Goal: Complete application form

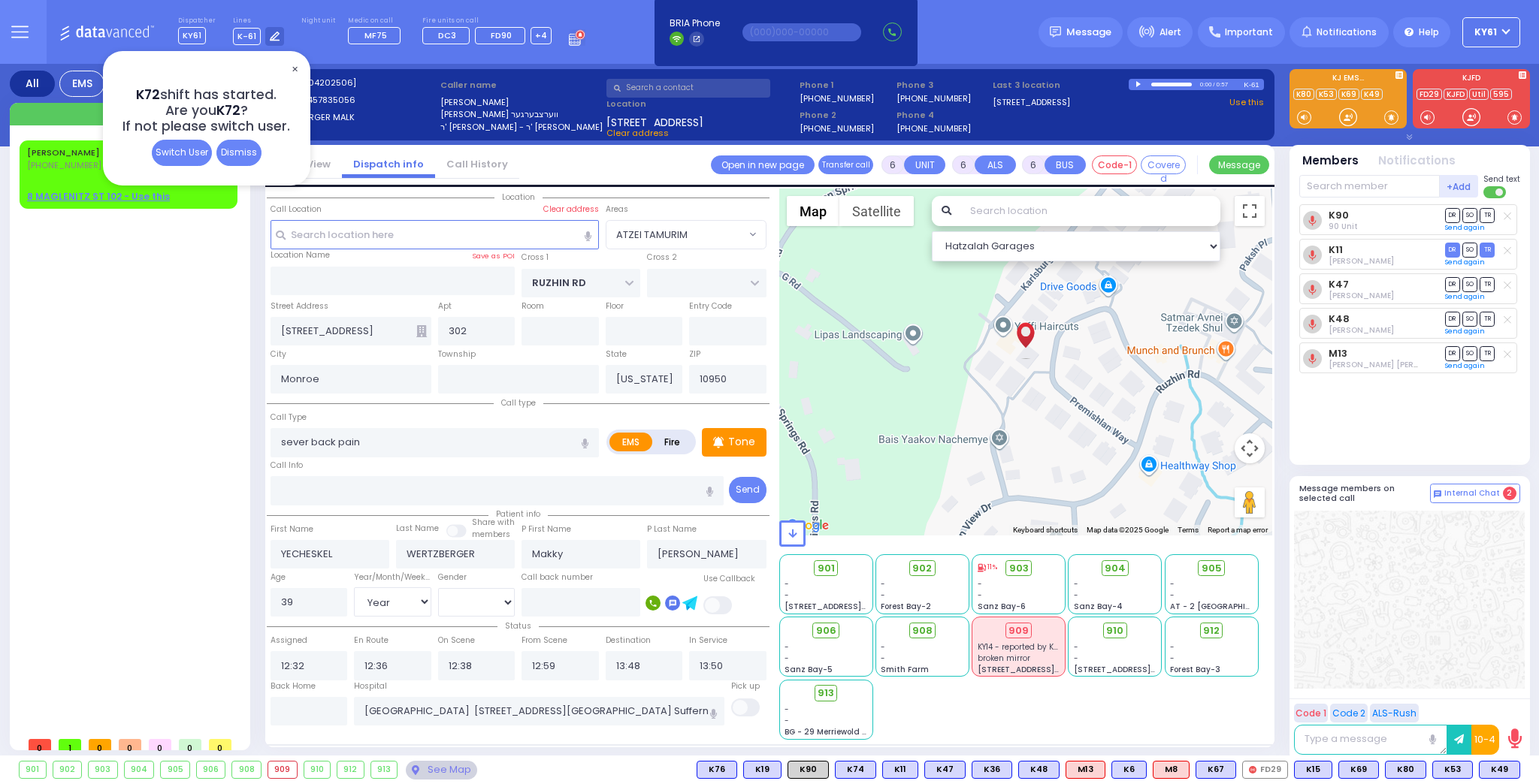
select select "ATZEI TAMURIM"
select select "Year"
select select "[DEMOGRAPHIC_DATA]"
click at [296, 66] on span "✕" at bounding box center [294, 70] width 12 height 17
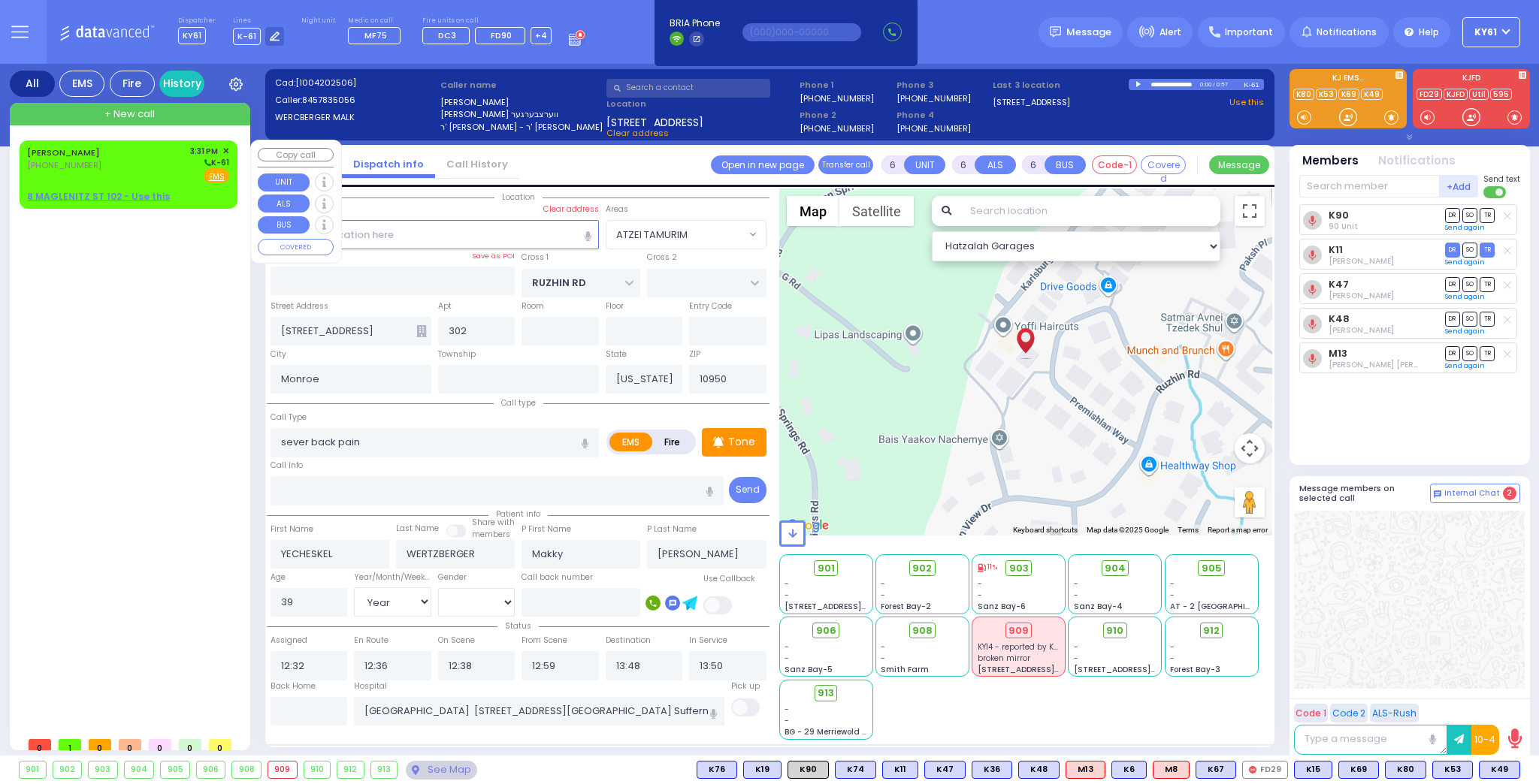
click at [175, 184] on div "[PERSON_NAME] [PHONE_NUMBER] 3:31 PM ✕ K-61 EMS" at bounding box center [128, 174] width 212 height 63
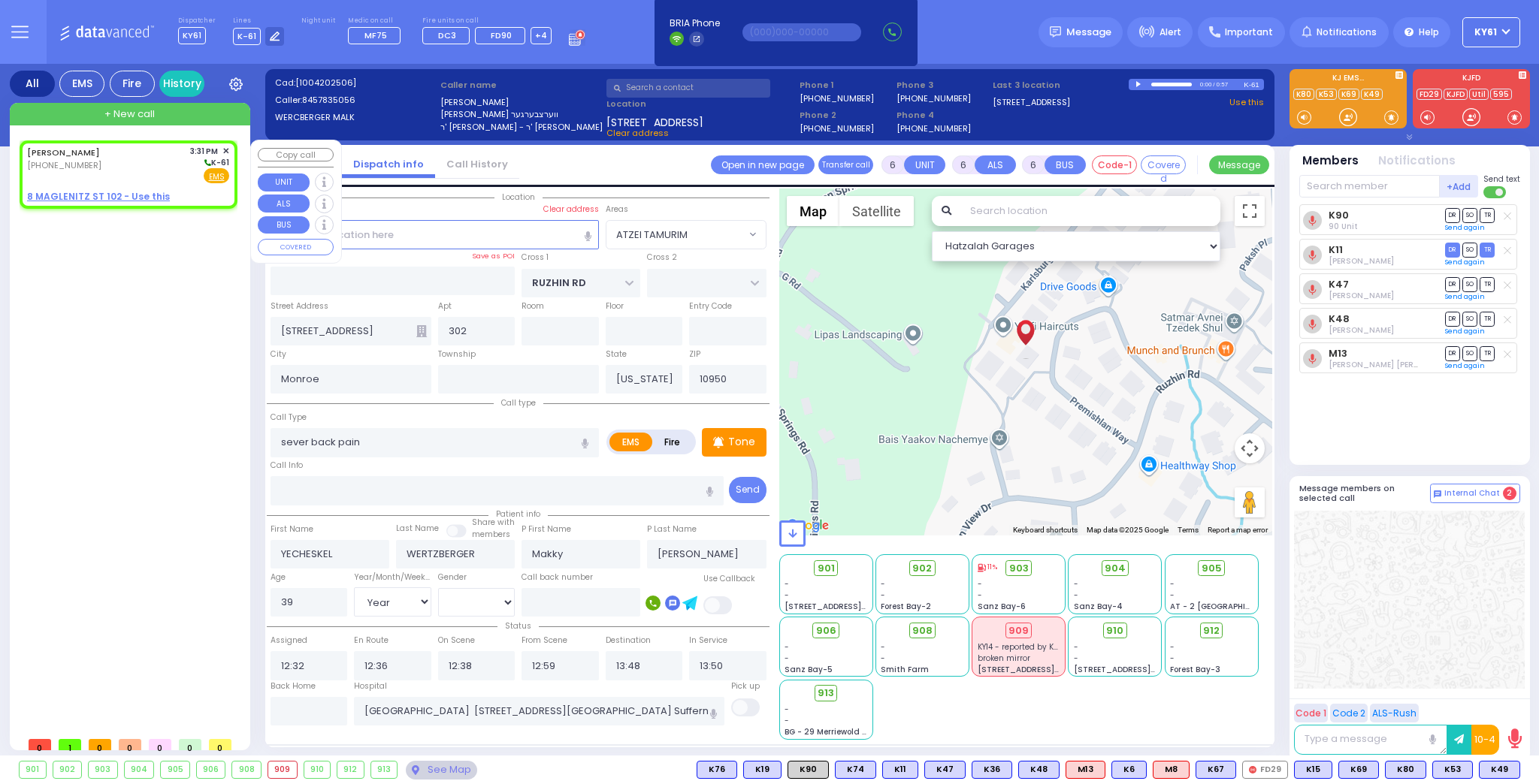
type input "2"
type input "1"
select select
radio input "true"
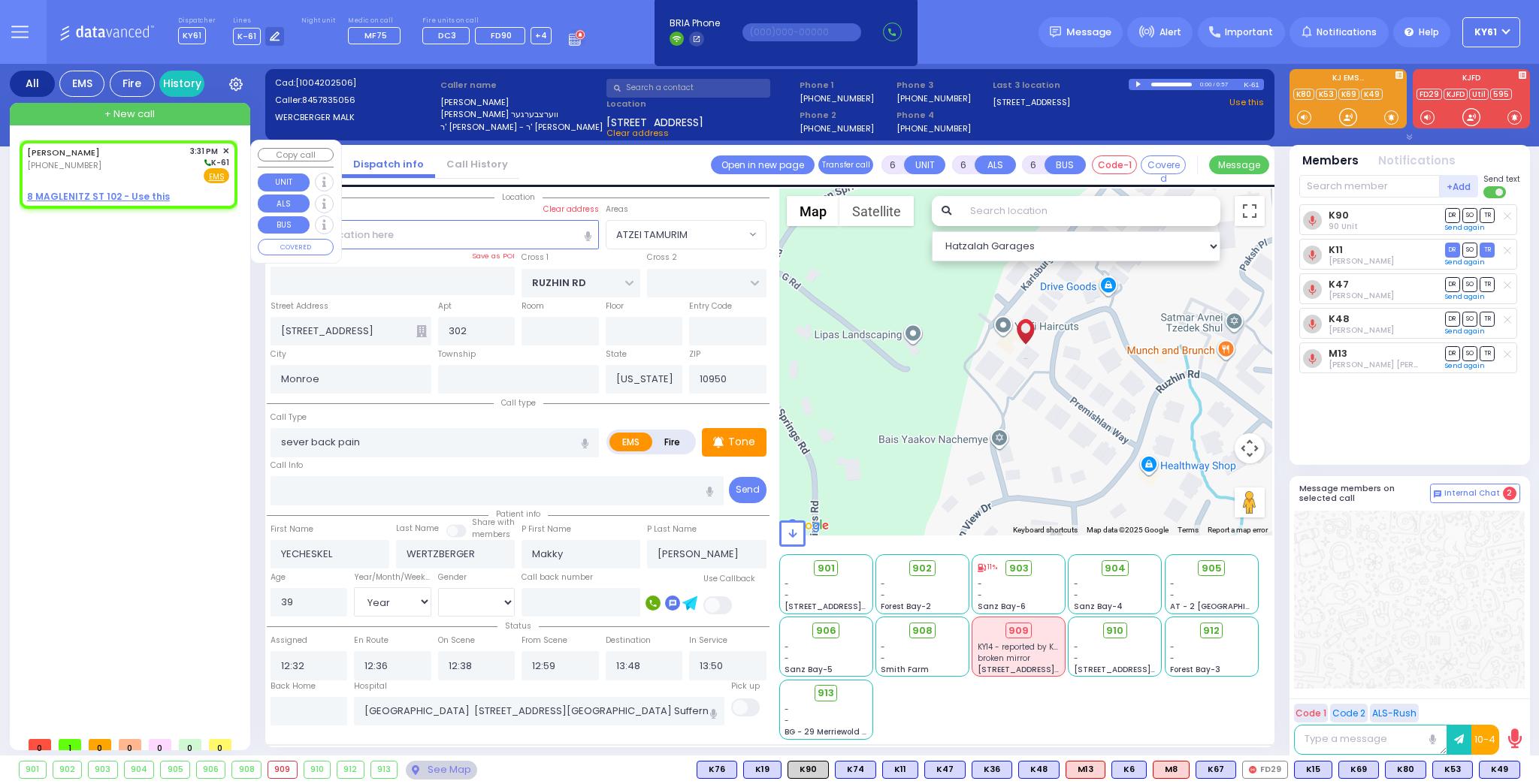
type input "[PERSON_NAME]"
type input "GUTTMAN"
select select
type input "15:31"
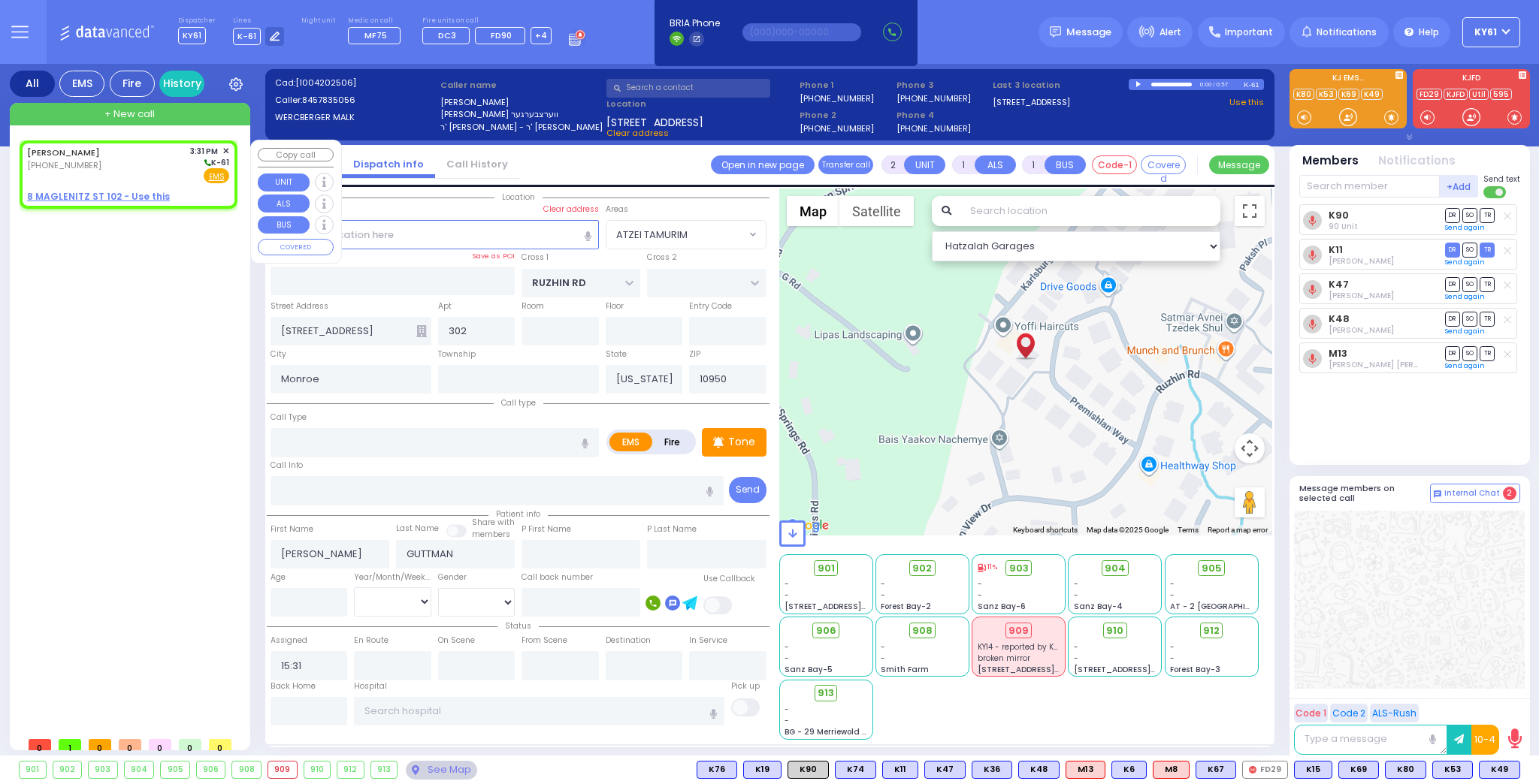
select select "Hatzalah Garages"
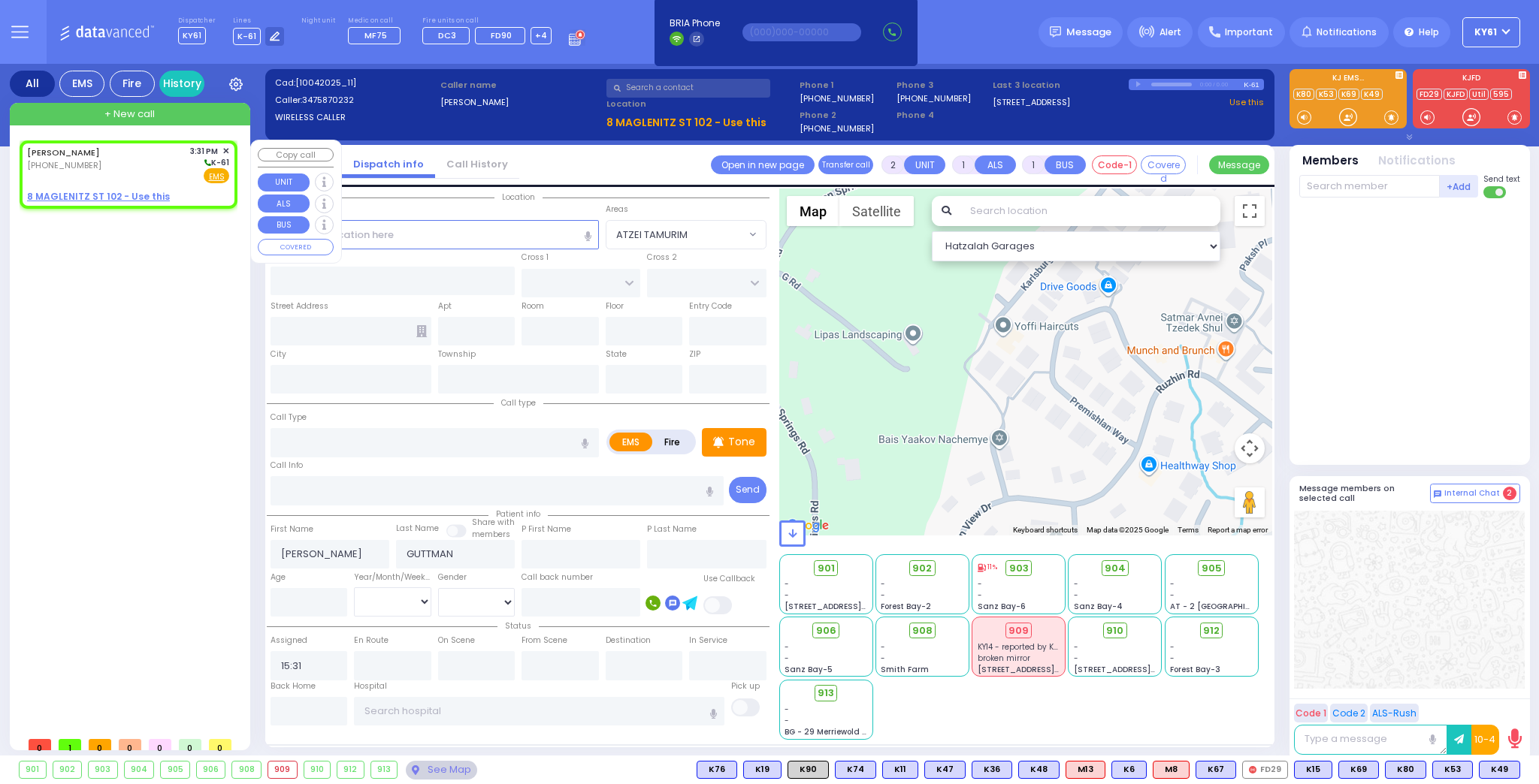
click at [181, 180] on div "[PERSON_NAME] [PHONE_NUMBER] 3:31 PM ✕ K-61 EMS" at bounding box center [128, 164] width 203 height 39
select select
radio input "true"
select select
select select "Hatzalah Garages"
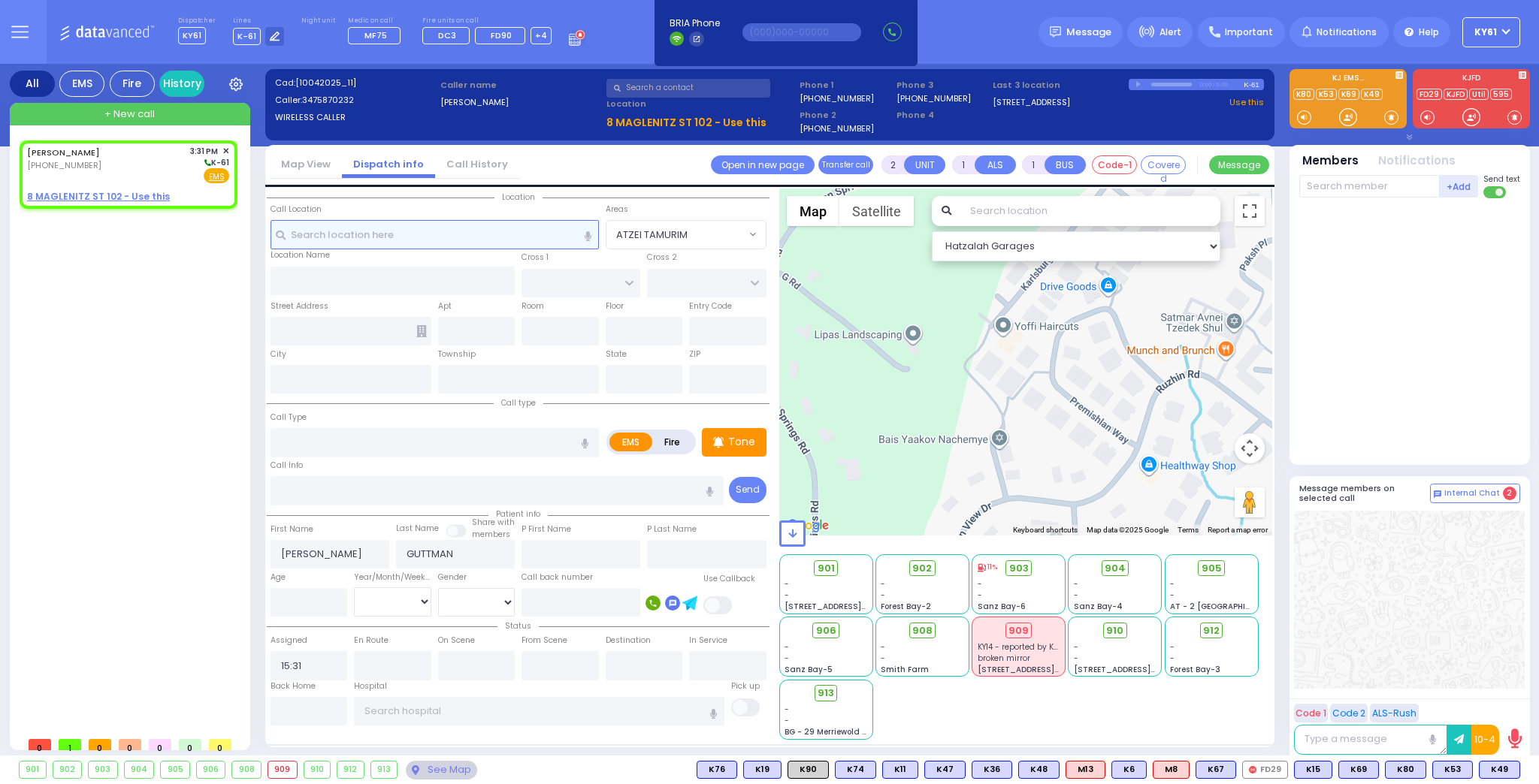
click at [353, 236] on input "text" at bounding box center [435, 234] width 328 height 29
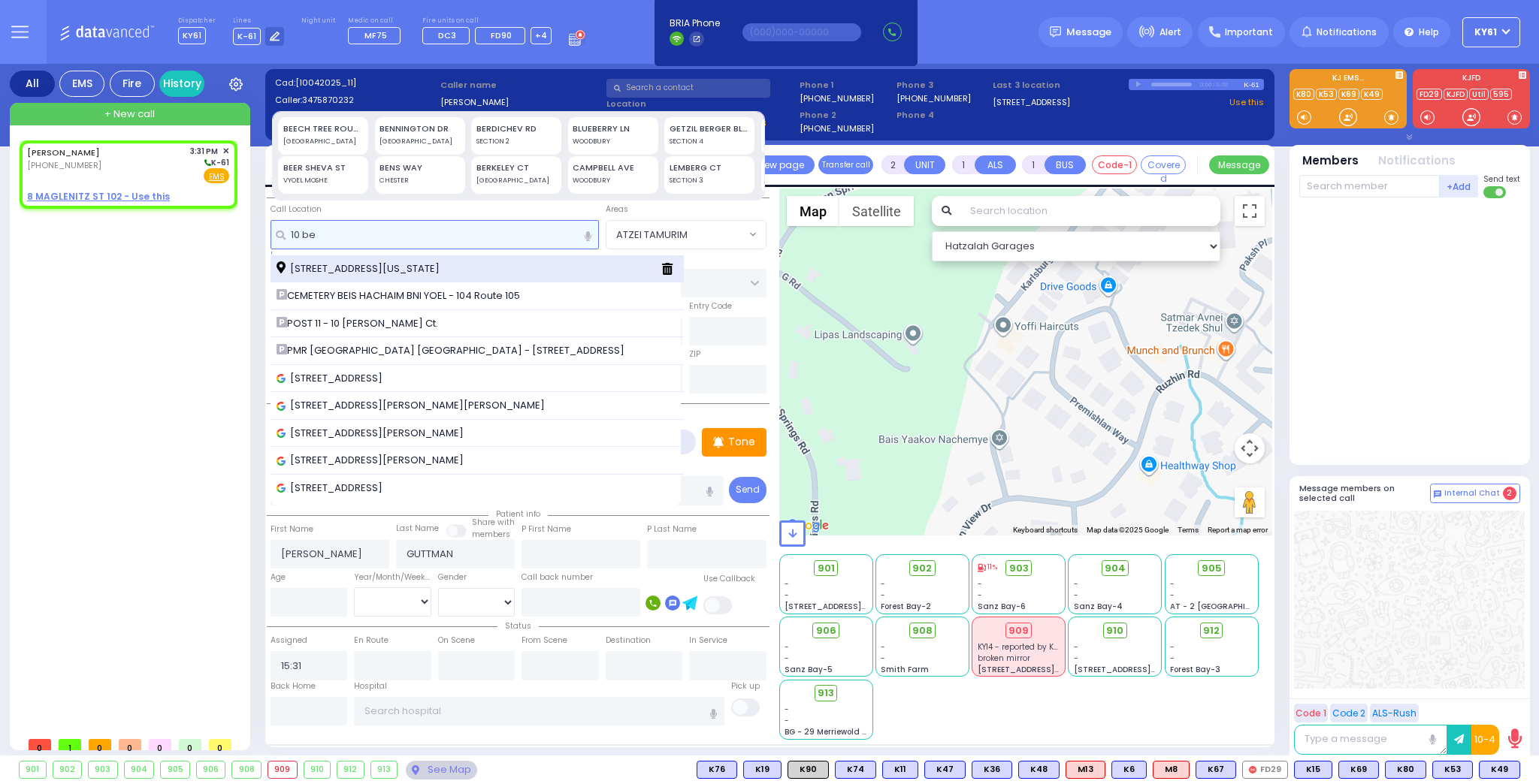
type input "10 be"
click at [361, 269] on span "[STREET_ADDRESS][US_STATE]" at bounding box center [361, 268] width 168 height 15
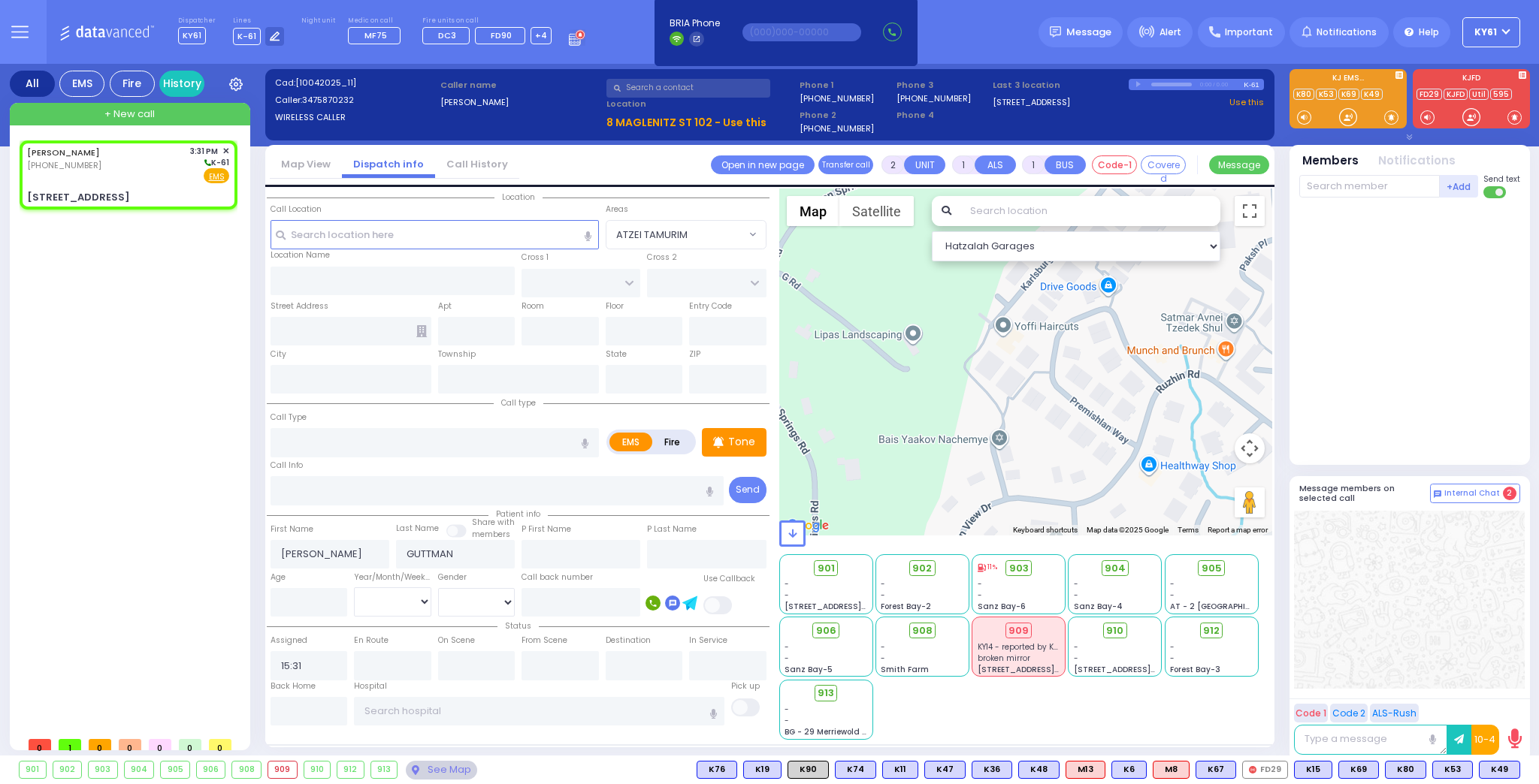
select select
radio input "true"
select select
select select "Hatzalah Garages"
type input "[PERSON_NAME][GEOGRAPHIC_DATA]"
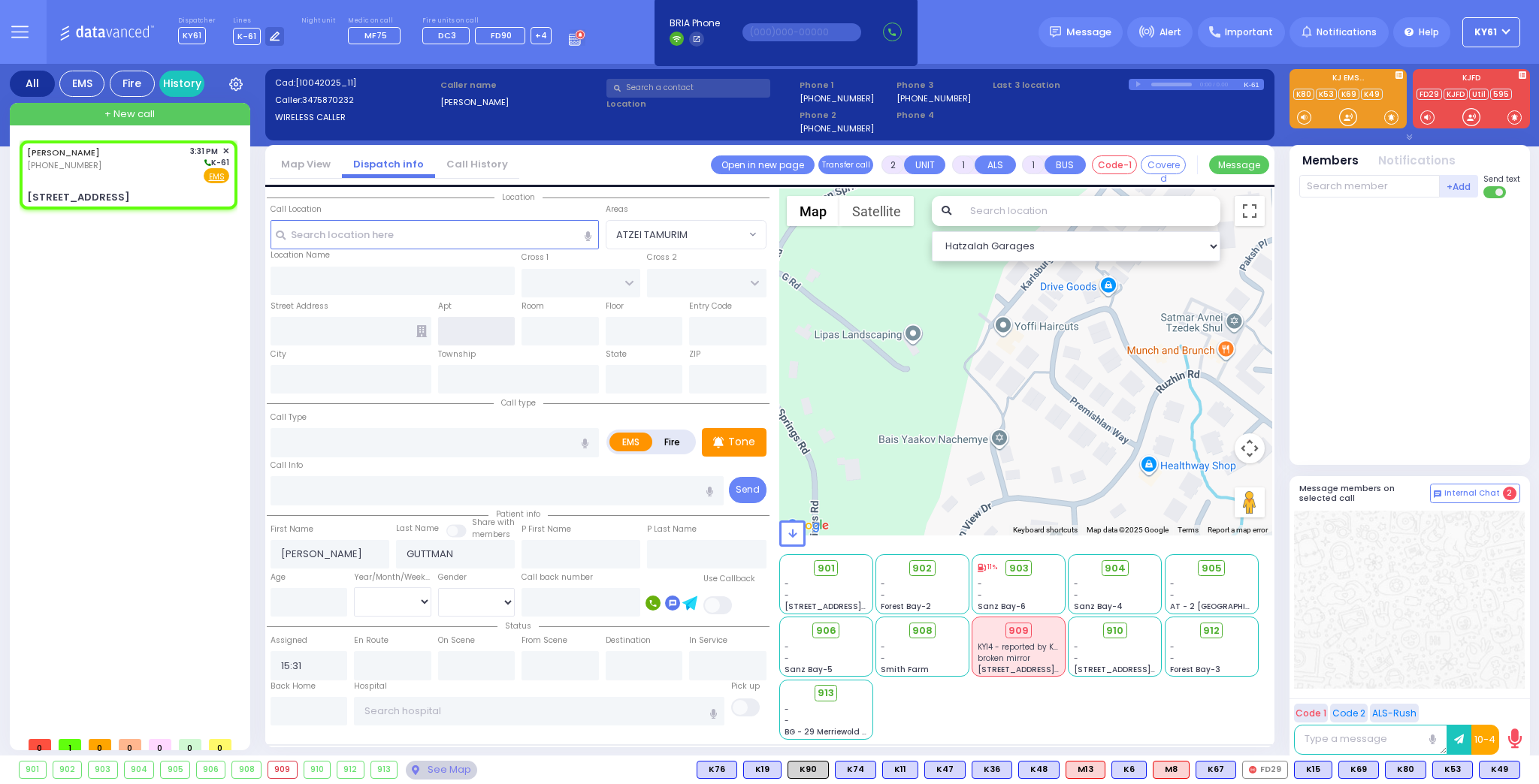
type input "BEER SHAVA ST"
type input "[STREET_ADDRESS]"
type input "Monroe"
type input "[US_STATE]"
type input "10950"
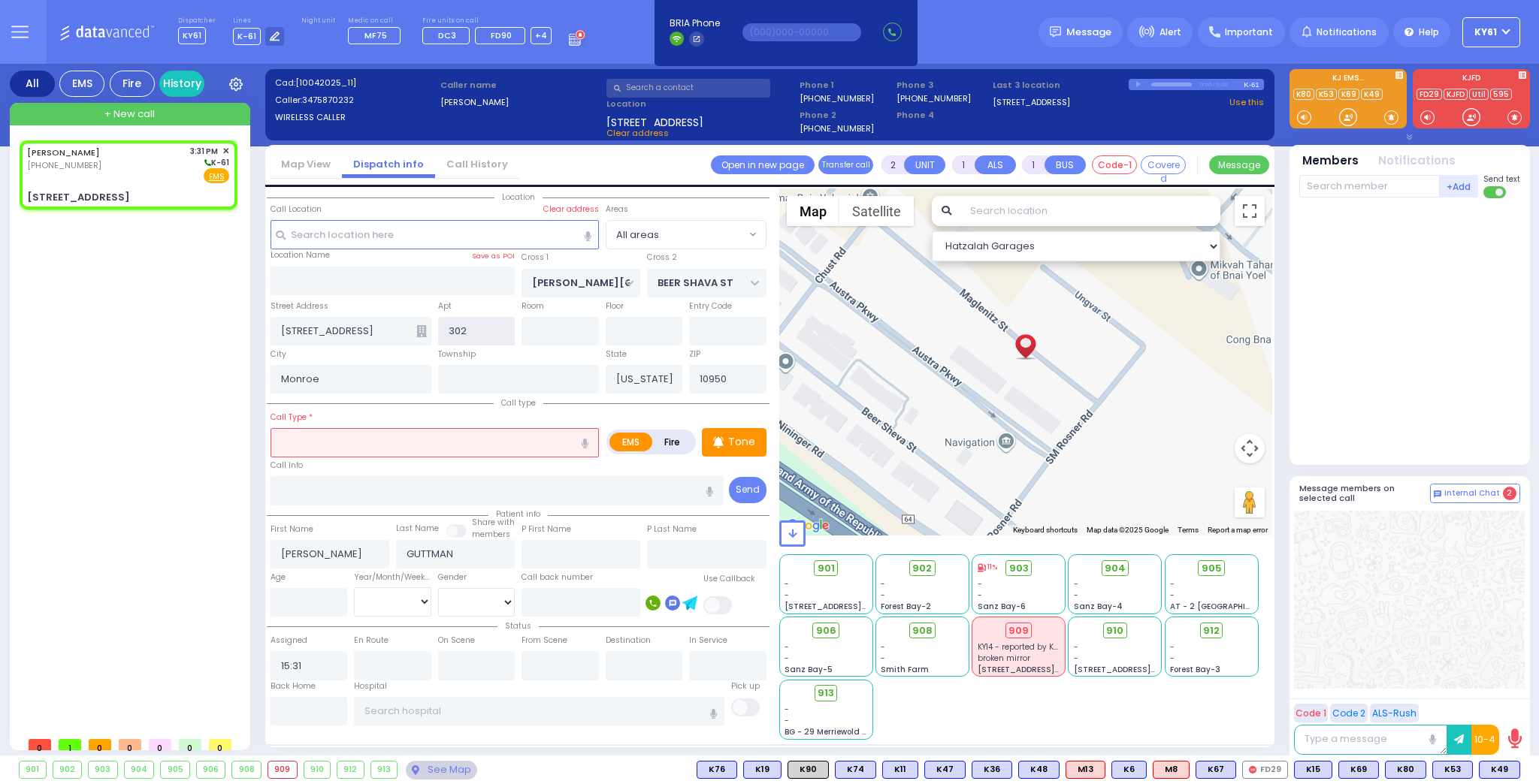
type input "302"
click at [371, 434] on input "text" at bounding box center [435, 442] width 328 height 29
select select
radio input "true"
select select
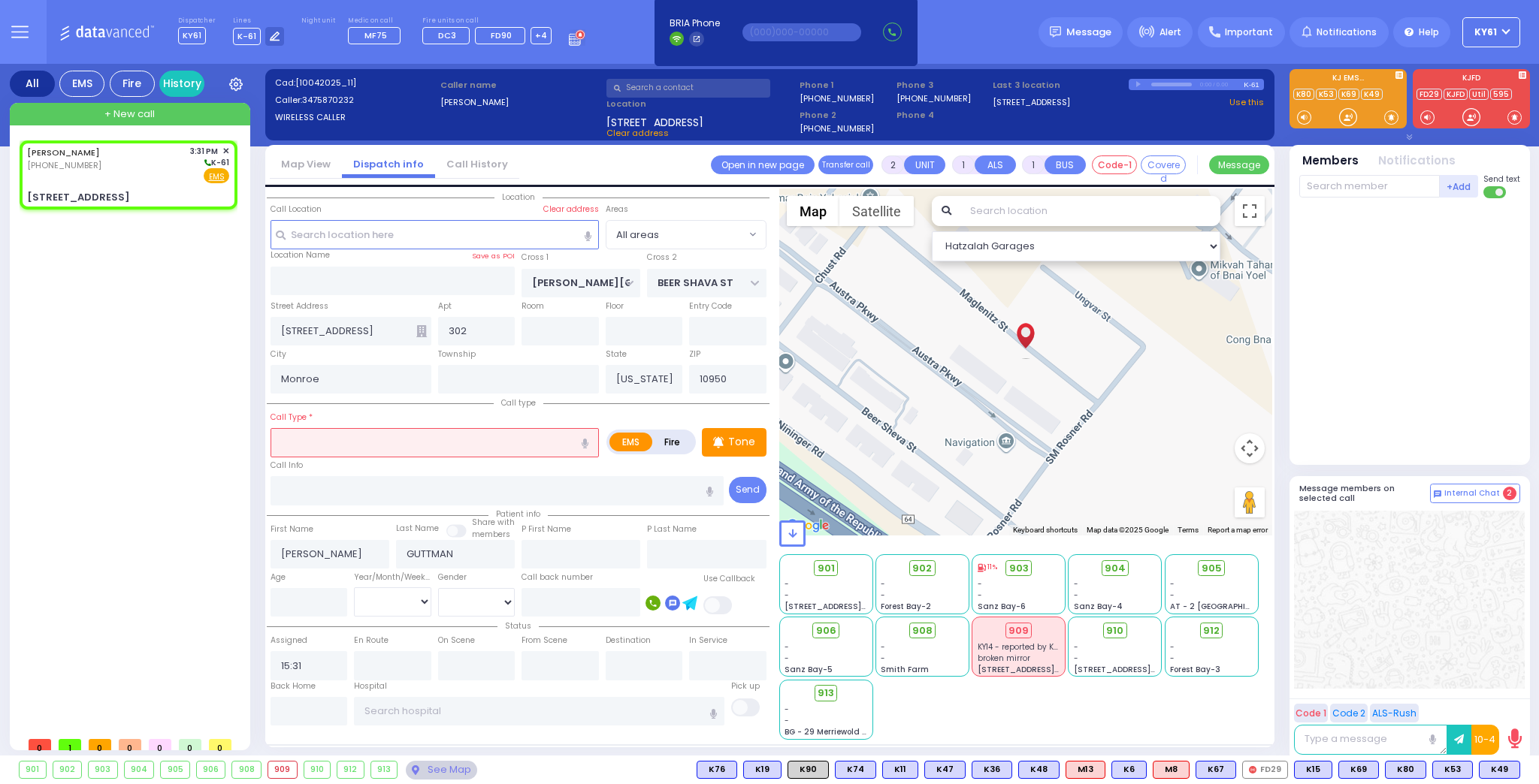
select select "Hatzalah Garages"
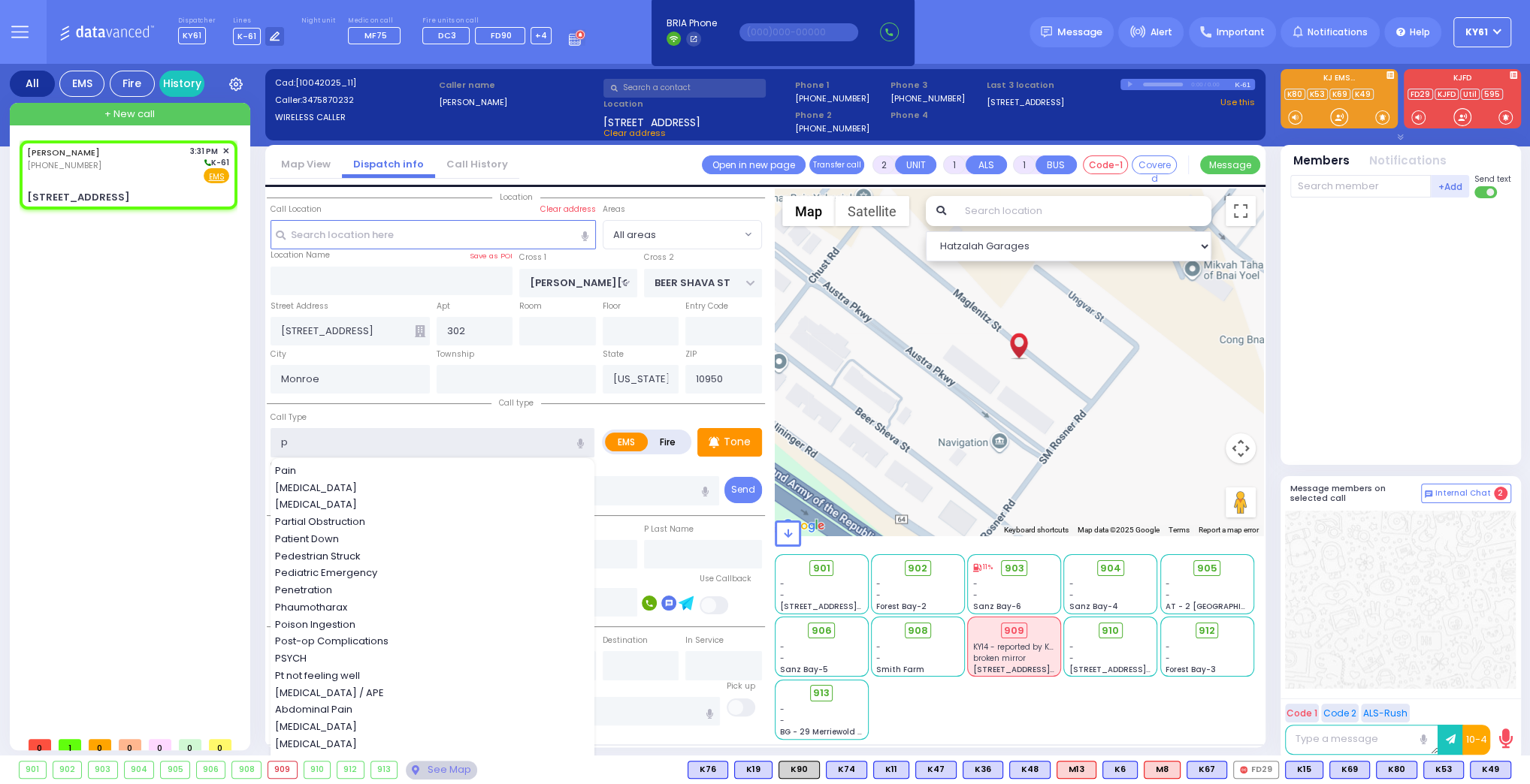
type input "pt"
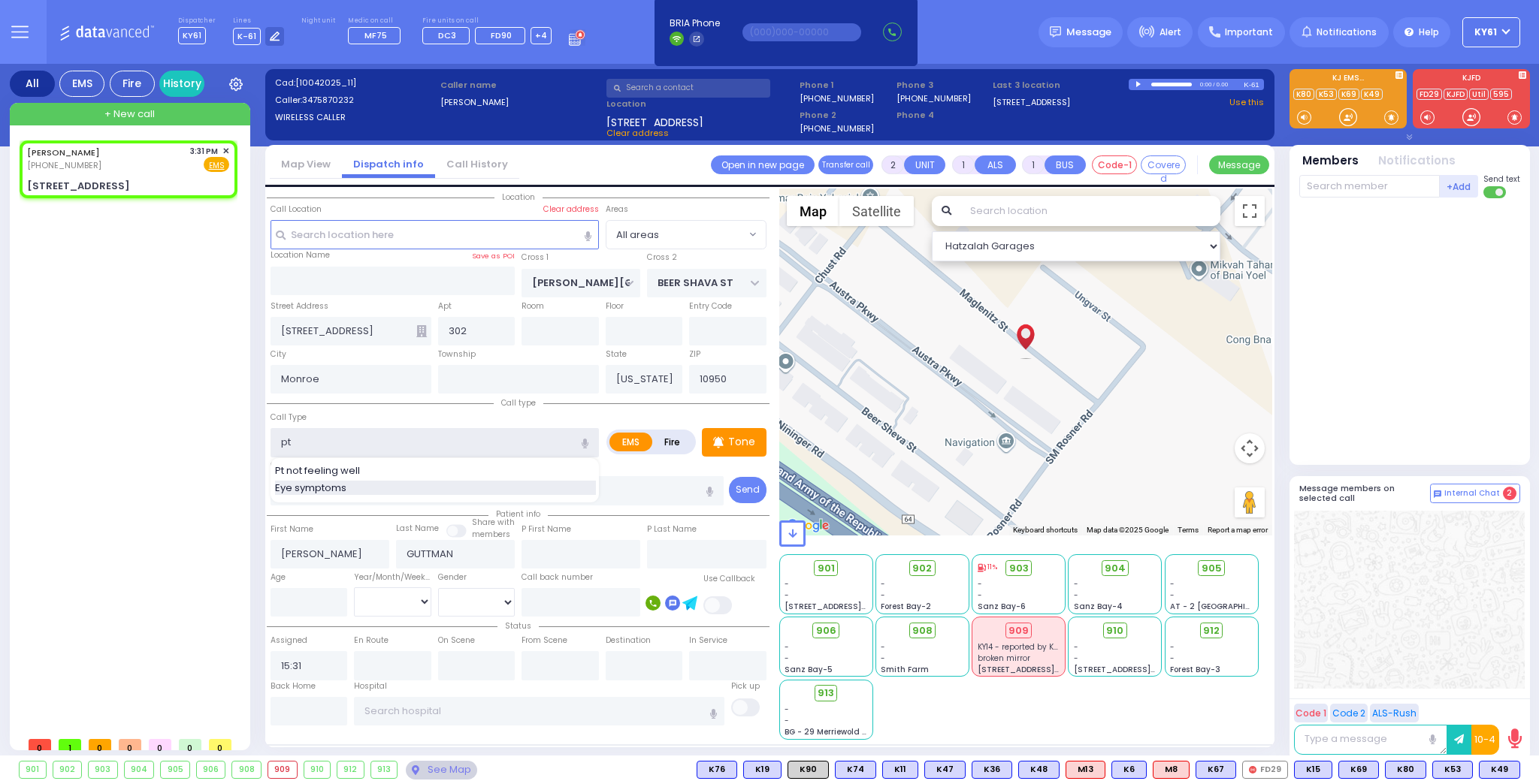
select select
radio input "true"
select select
select select "Hatzalah Garages"
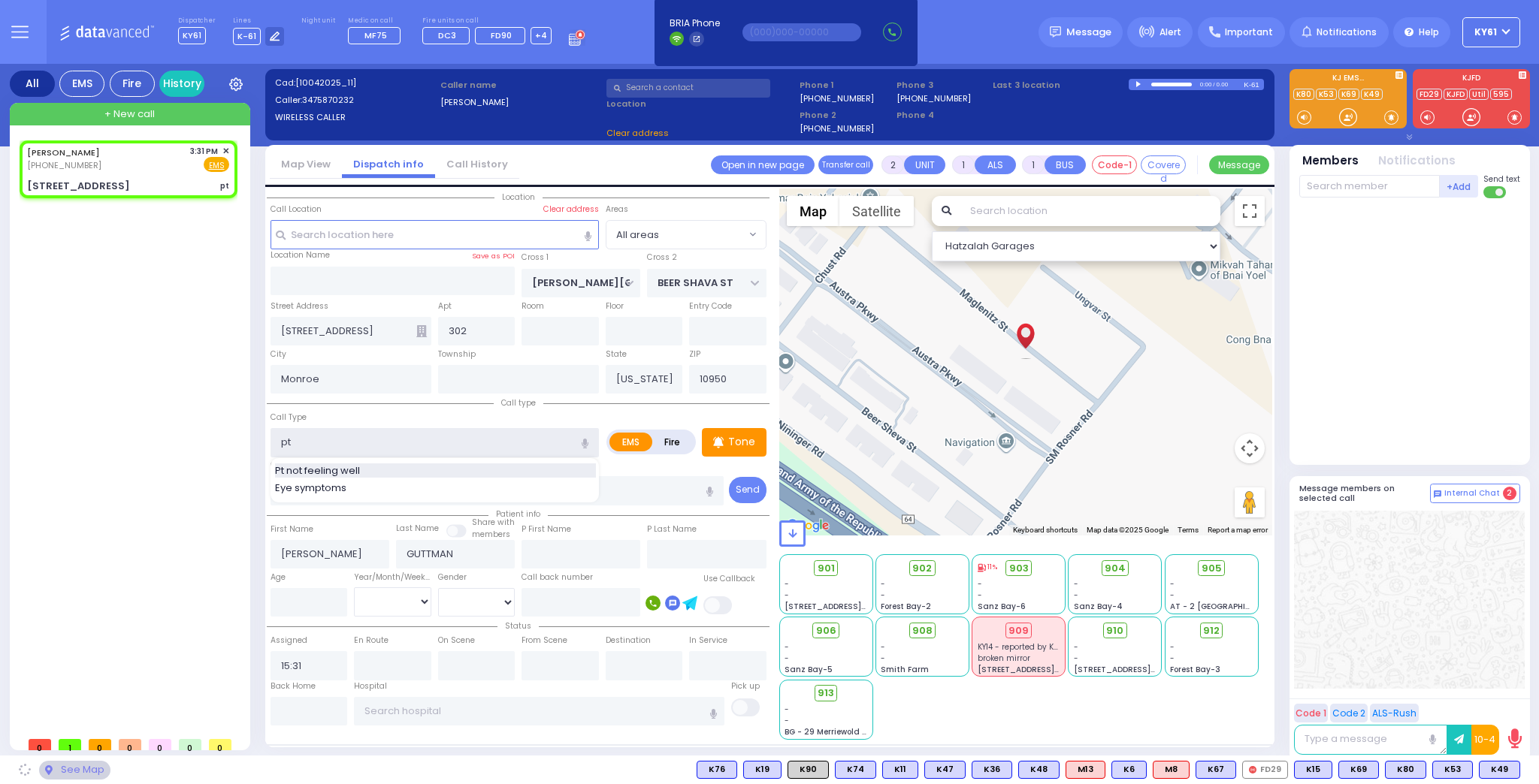
select select
radio input "true"
select select
select select "Hatzalah Garages"
click at [325, 467] on span "Pt not feeling well" at bounding box center [320, 471] width 90 height 15
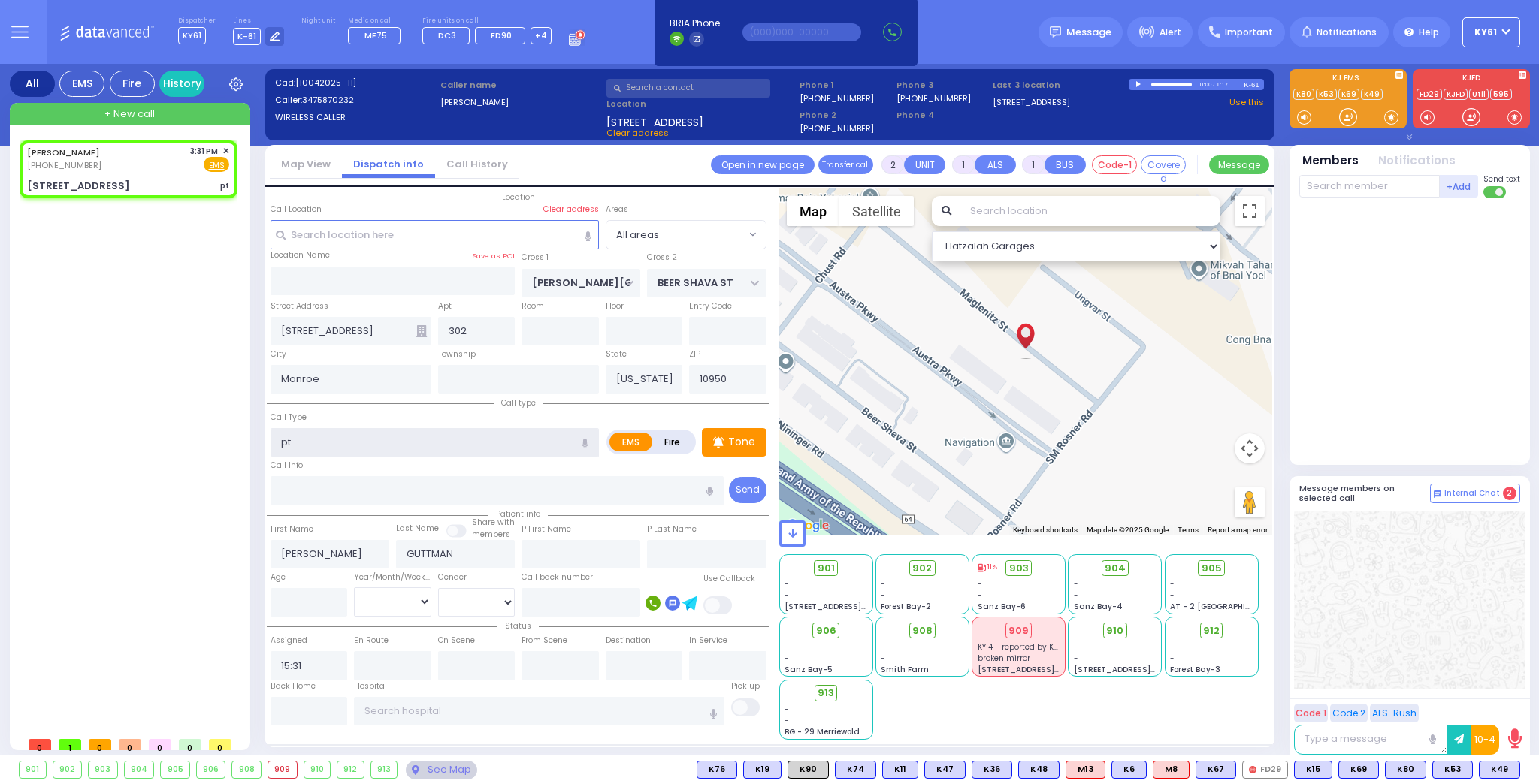
type input "Pt not feeling well"
type input "1"
type input "0"
select select
radio input "true"
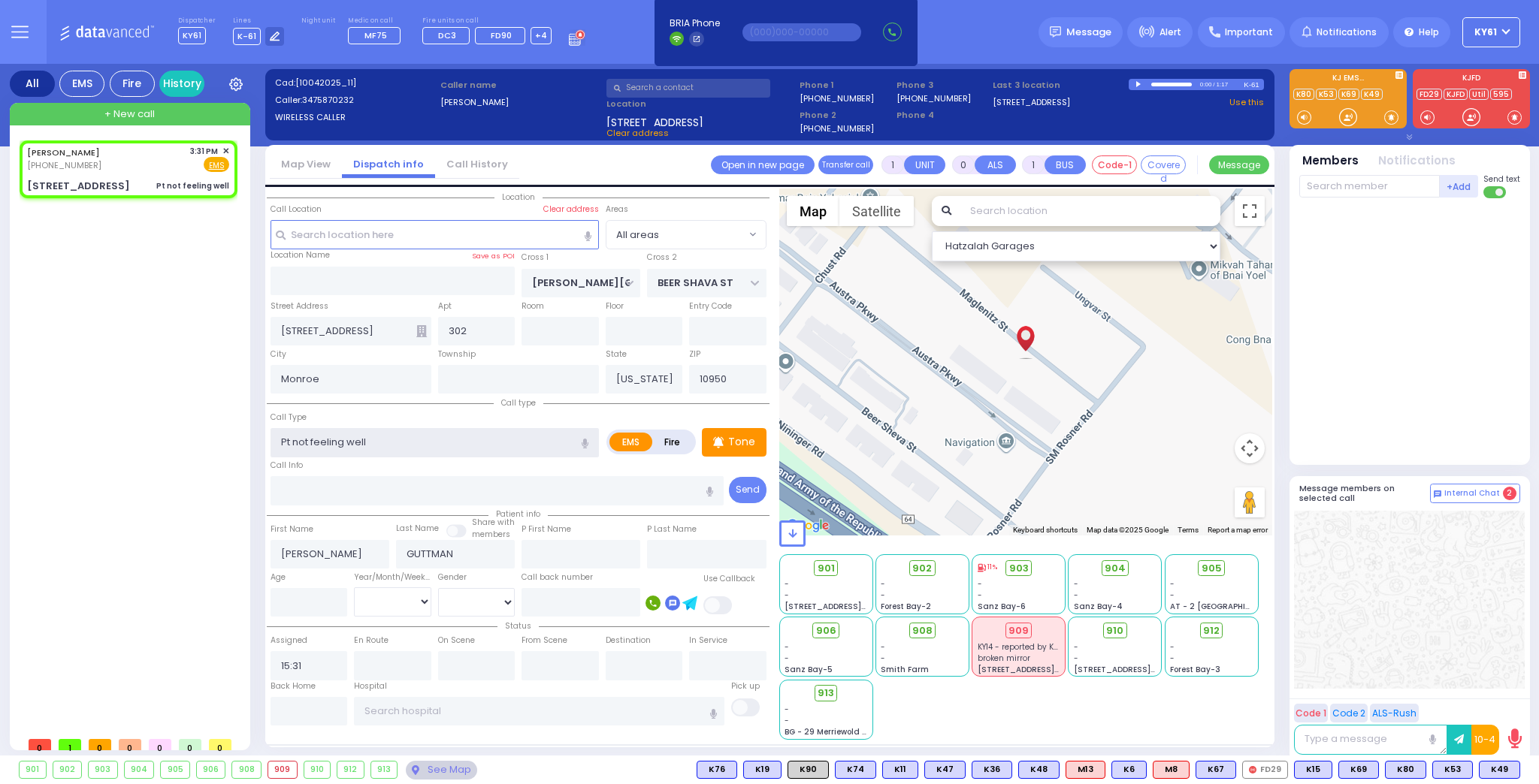
select select
select select "Hatzalah Garages"
click at [1395, 188] on input "text" at bounding box center [1370, 186] width 141 height 23
select select
radio input "true"
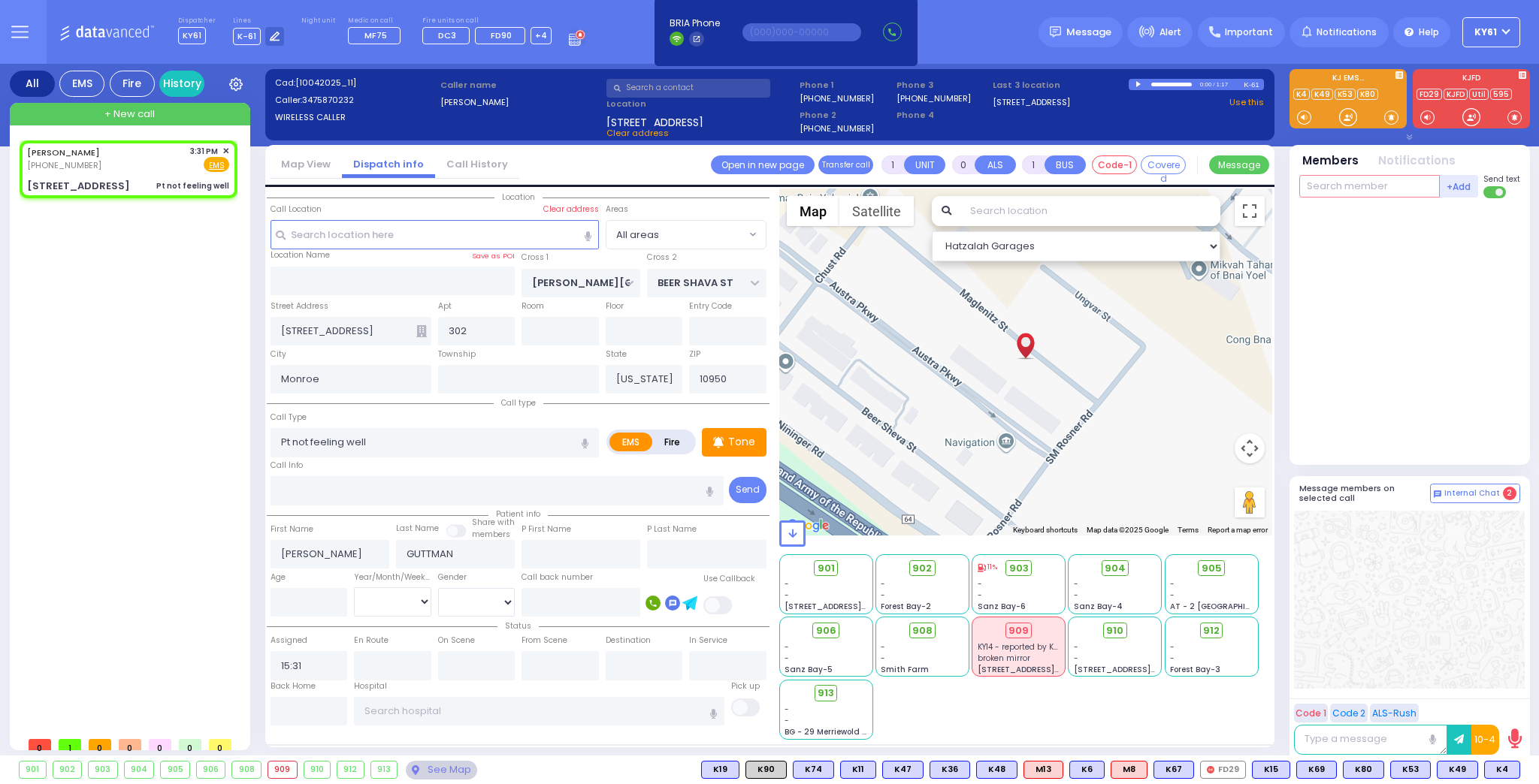
select select
type input "5"
select select "Hatzalah Garages"
type input "58"
click at [1403, 208] on div "KY58 [PERSON_NAME]" at bounding box center [1411, 217] width 214 height 27
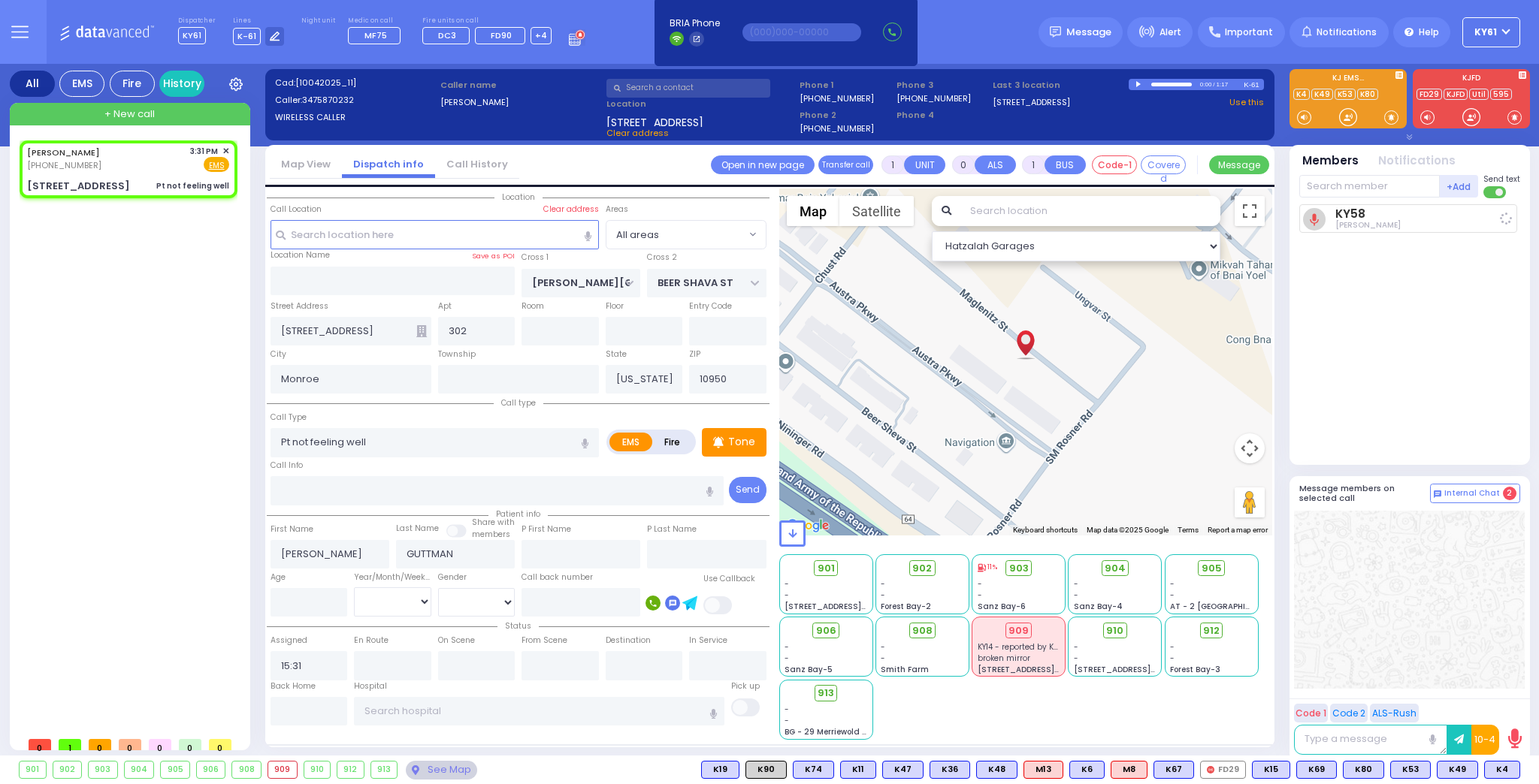
select select
radio input "true"
select select
type input "15:34"
select select "Hatzalah Garages"
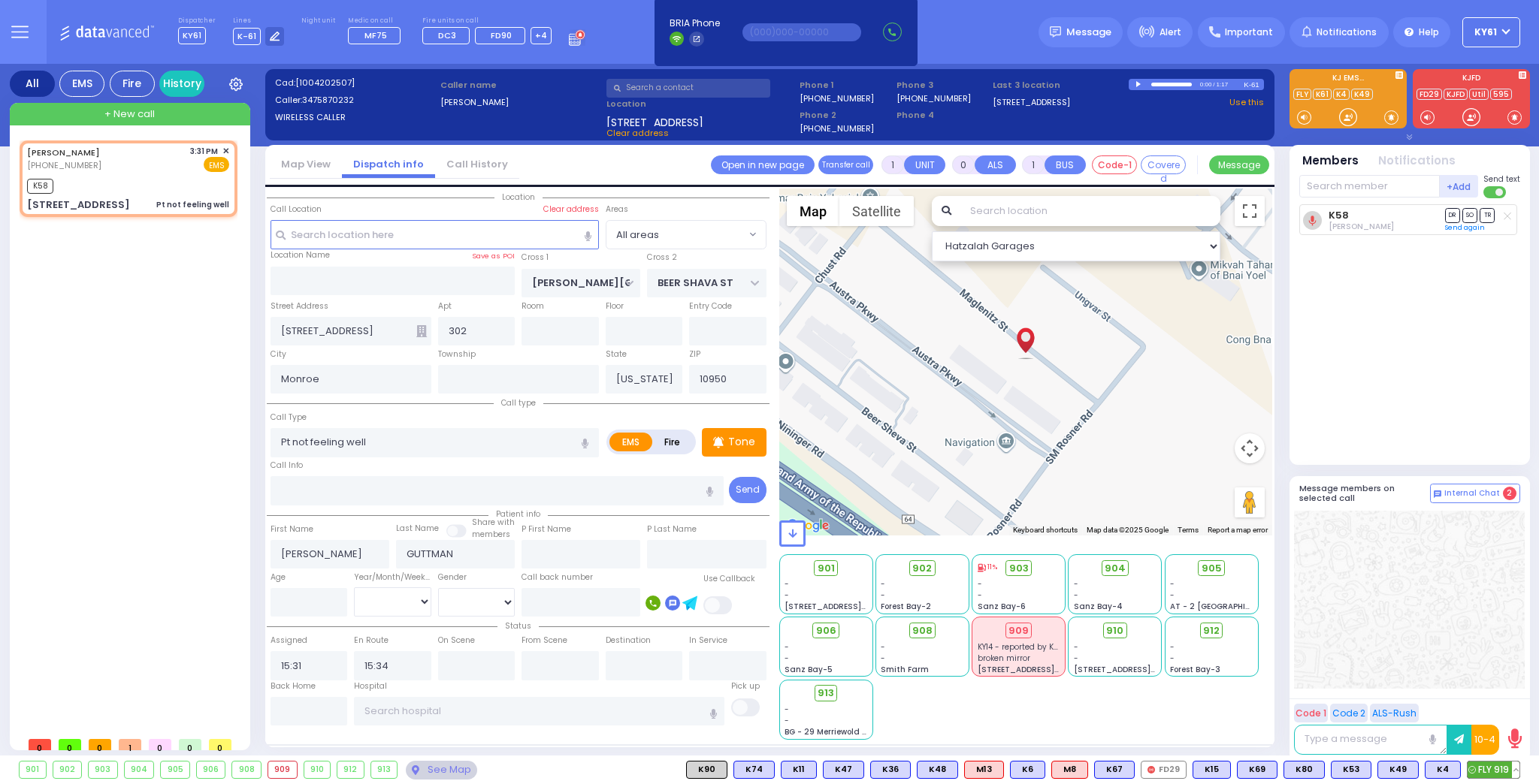
click at [1499, 768] on span "FLY 919" at bounding box center [1494, 770] width 52 height 16
select select
radio input "true"
select select
select select "Hatzalah Garages"
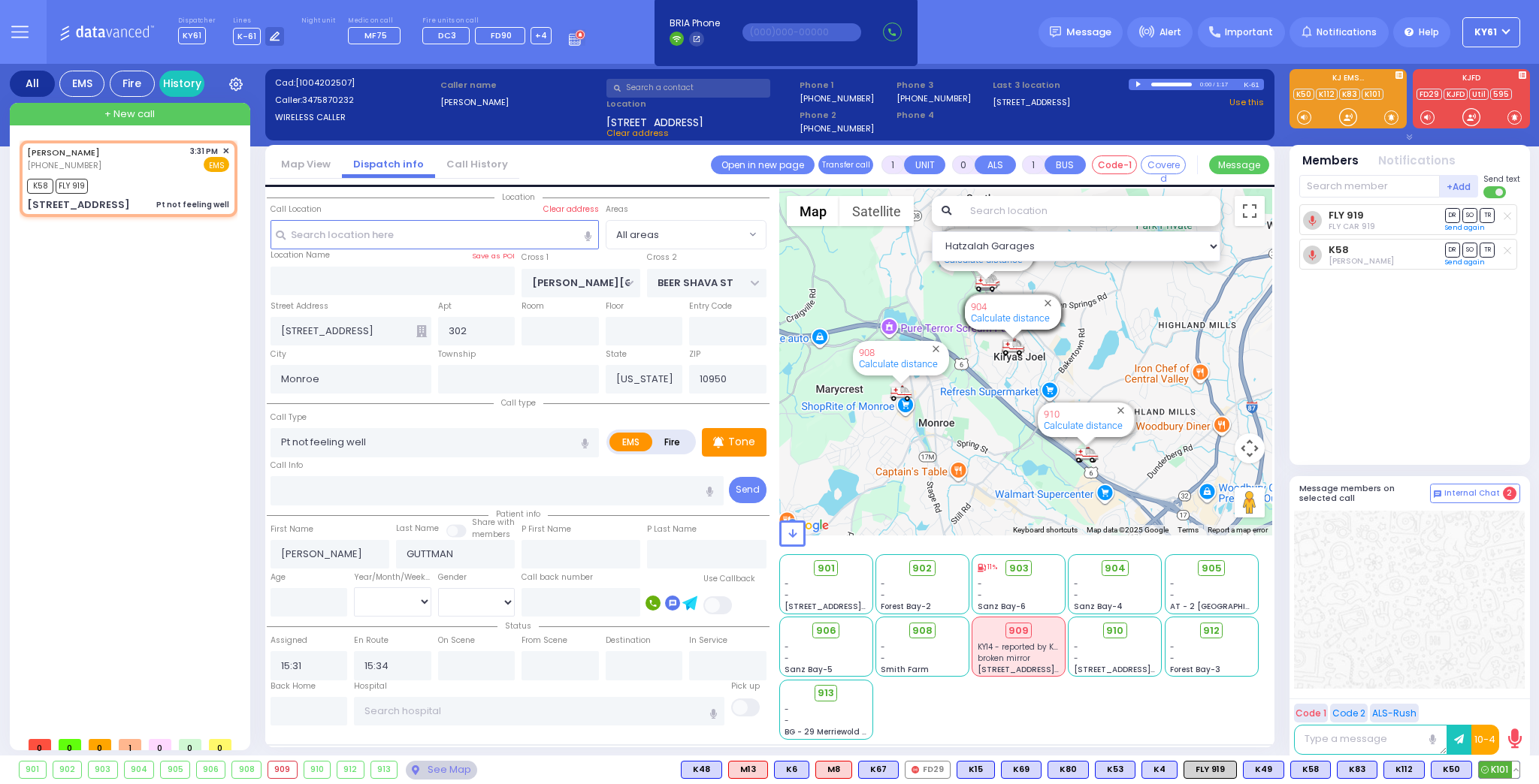
click at [1493, 768] on span "K101" at bounding box center [1499, 770] width 41 height 16
select select
radio input "true"
select select
select select "Hatzalah Garages"
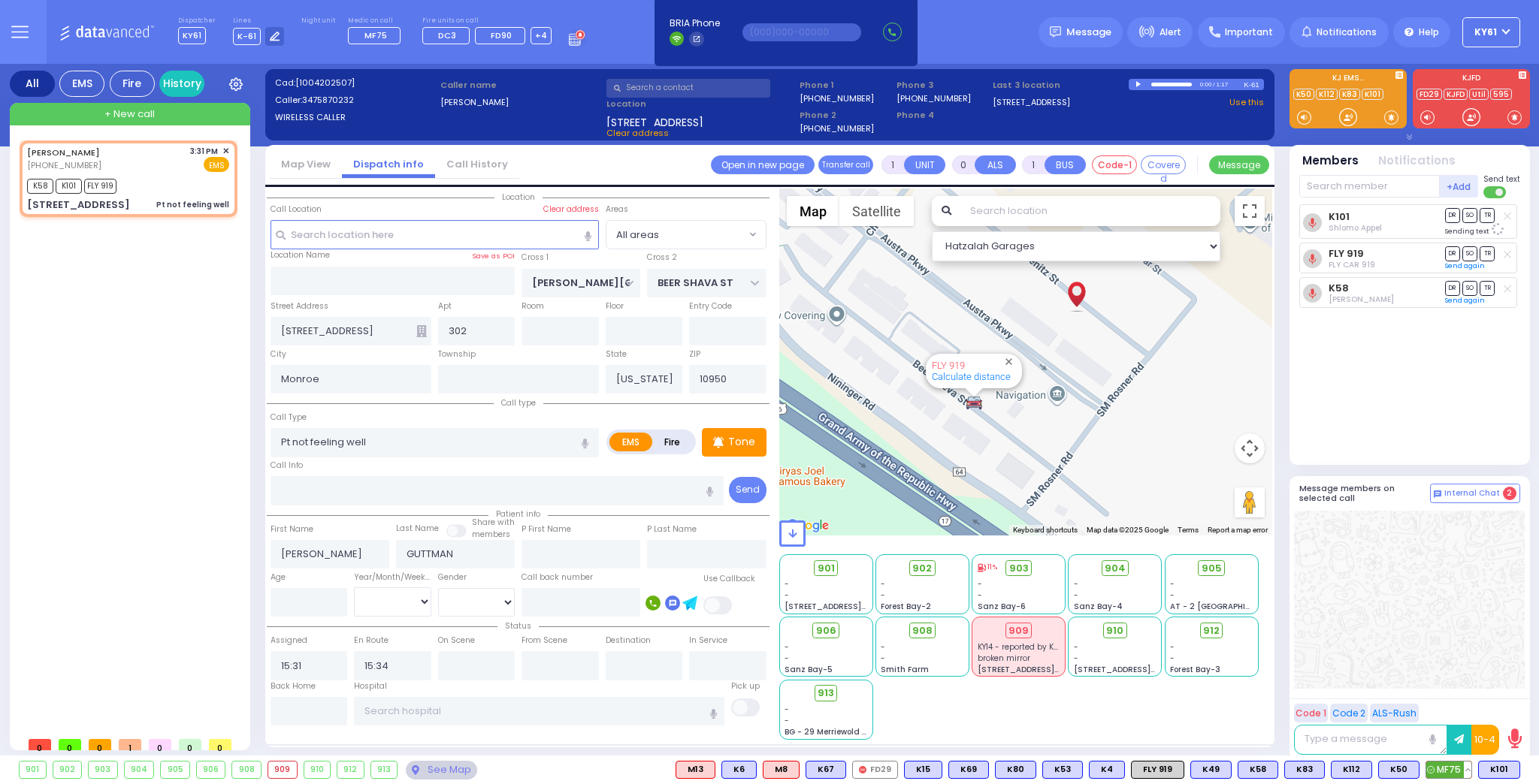
click at [1455, 768] on span "MF75" at bounding box center [1449, 770] width 45 height 16
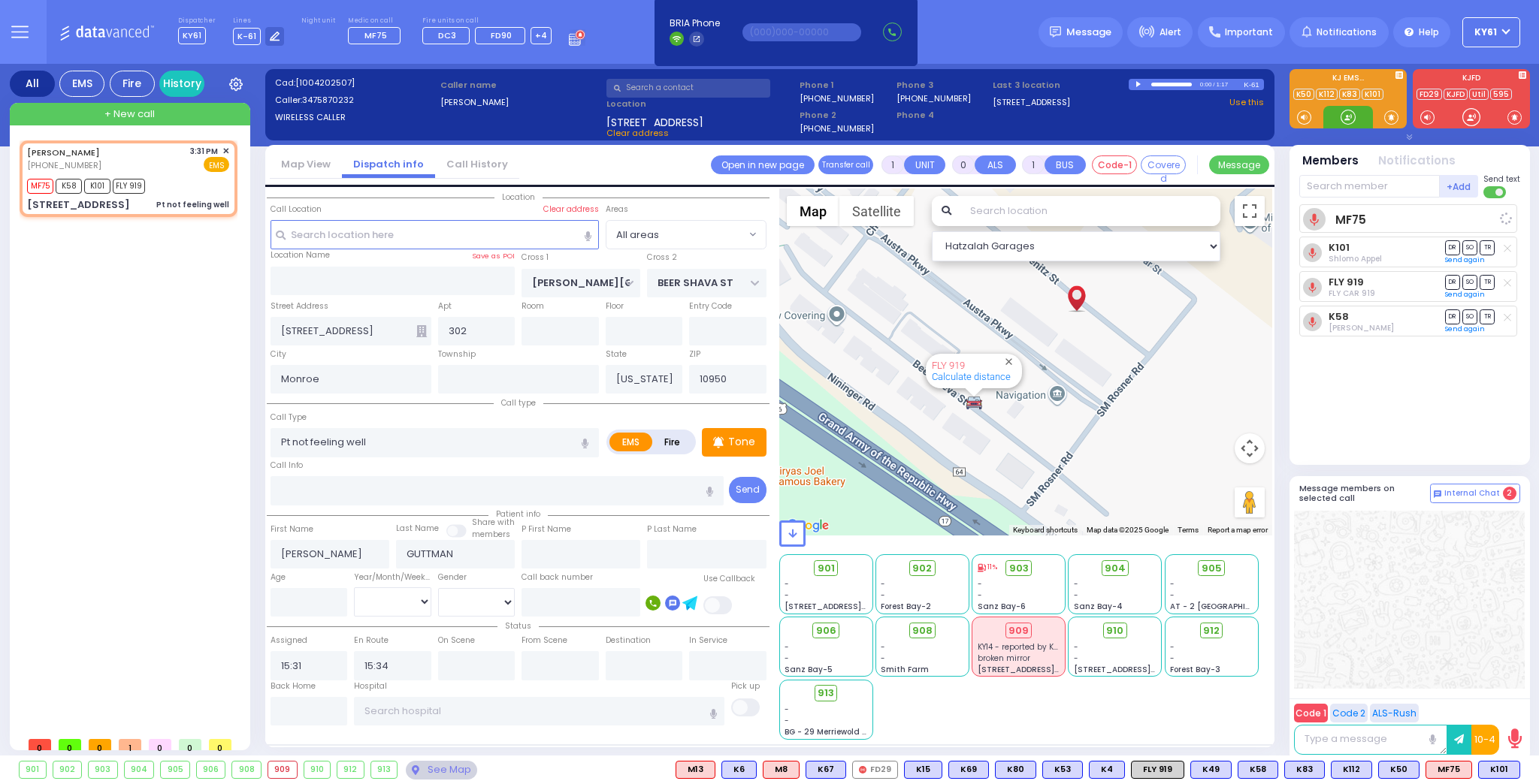
select select
radio input "true"
select select
select select "Hatzalah Garages"
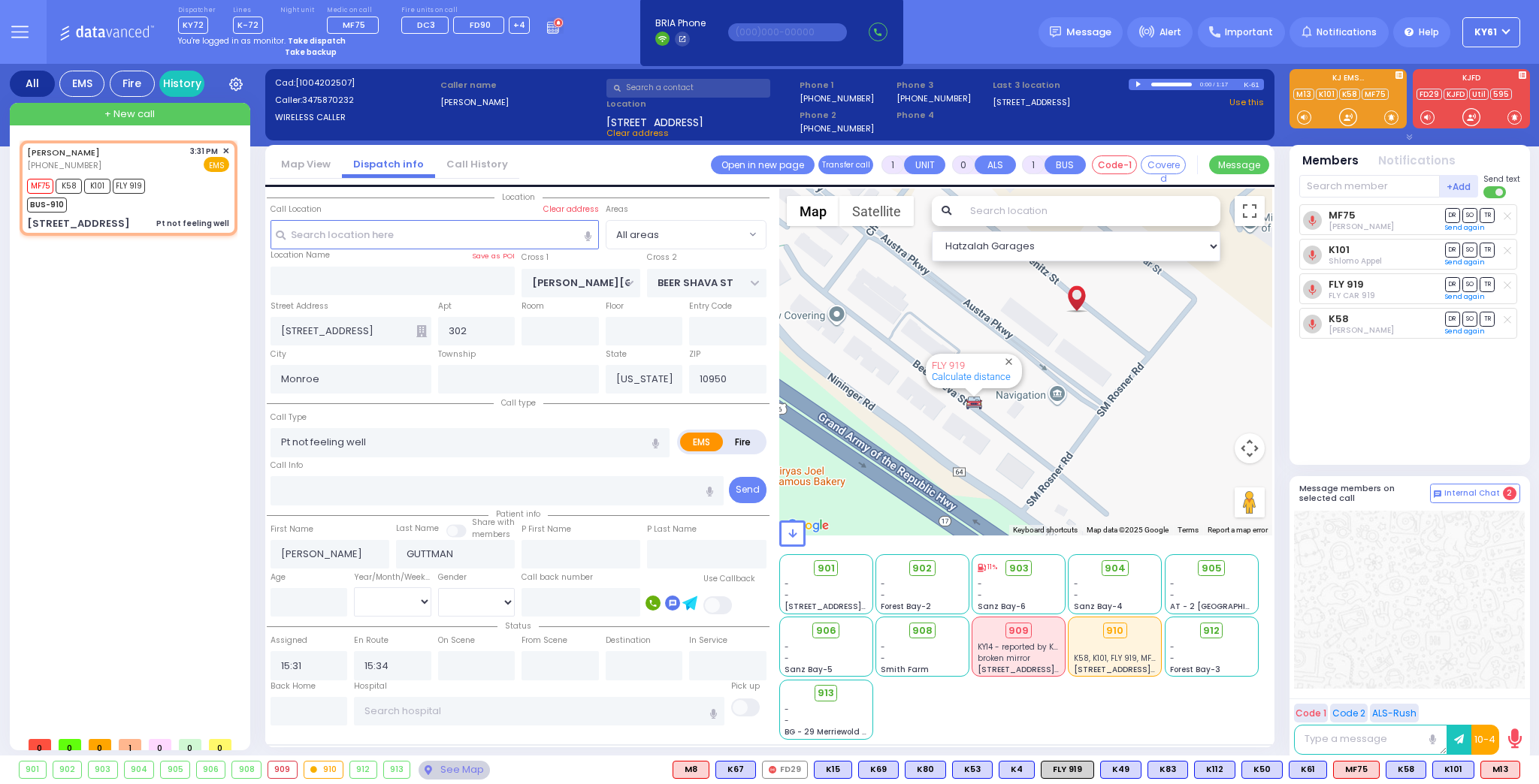
select select
radio input "true"
select select
select select "Hatzalah Garages"
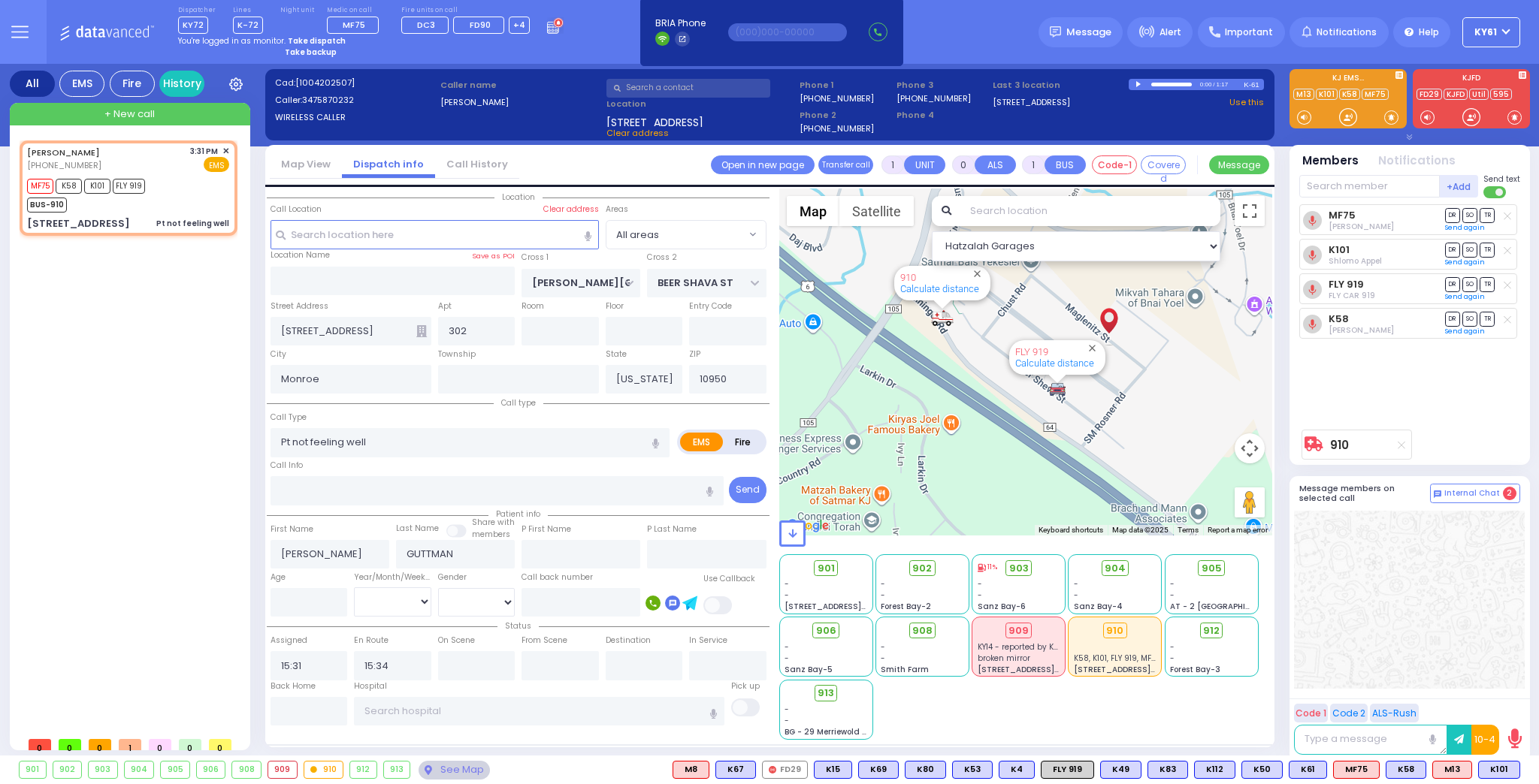
type input "6"
select select
radio input "true"
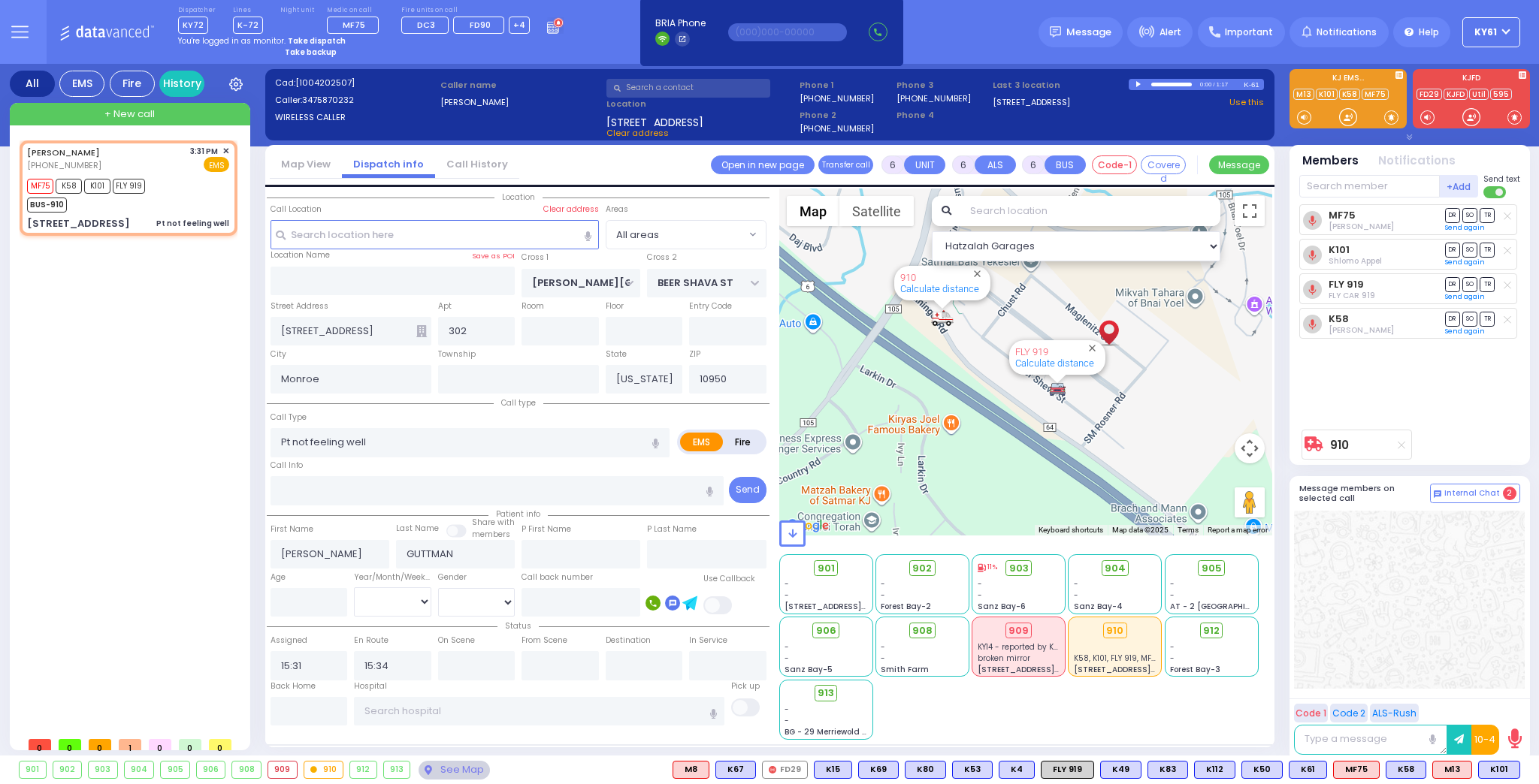
type input "Unknown"
select select "Year"
select select "Hatzalah Garages"
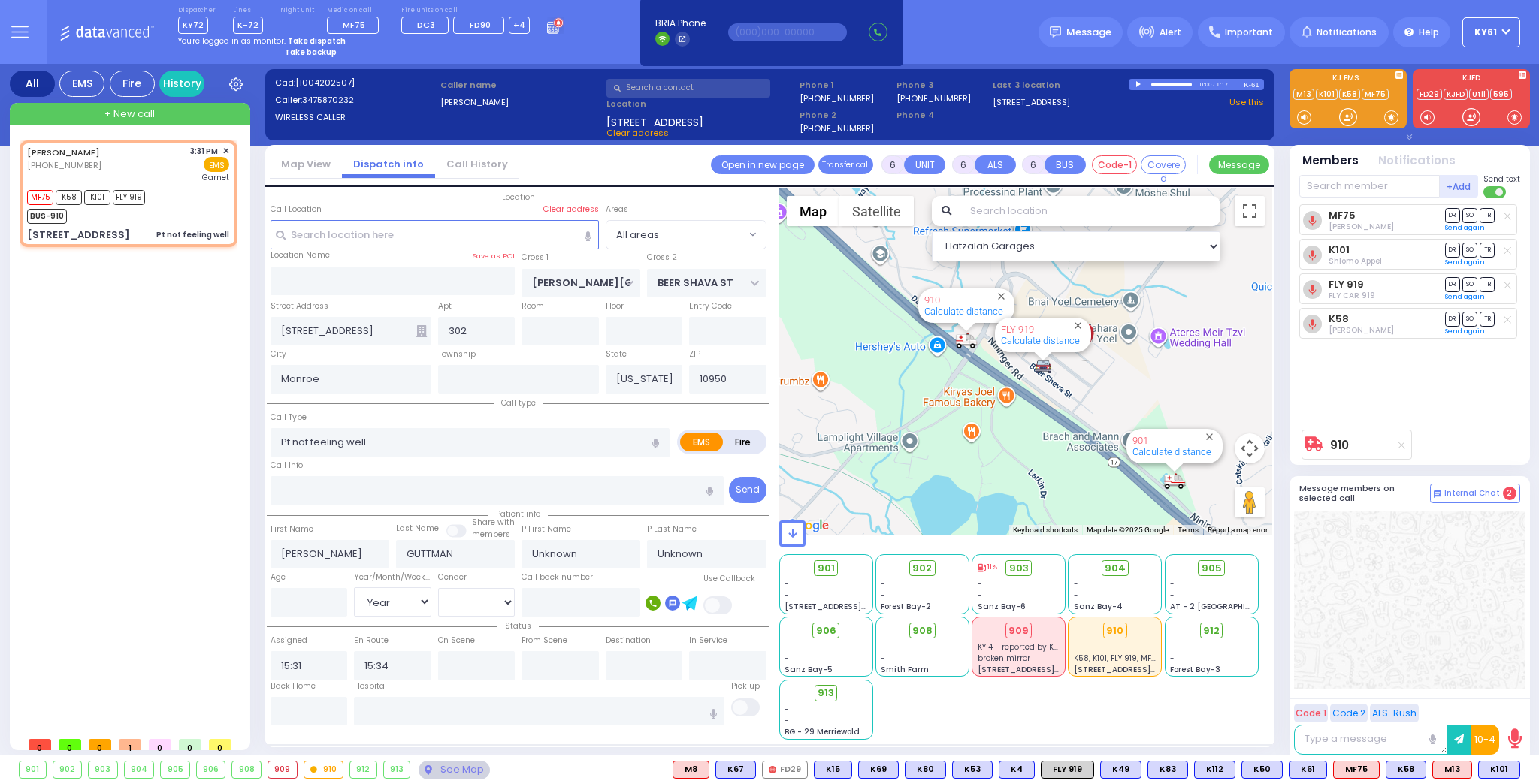
select select
radio input "true"
select select "Year"
type input "[GEOGRAPHIC_DATA]"
select select "Hatzalah Garages"
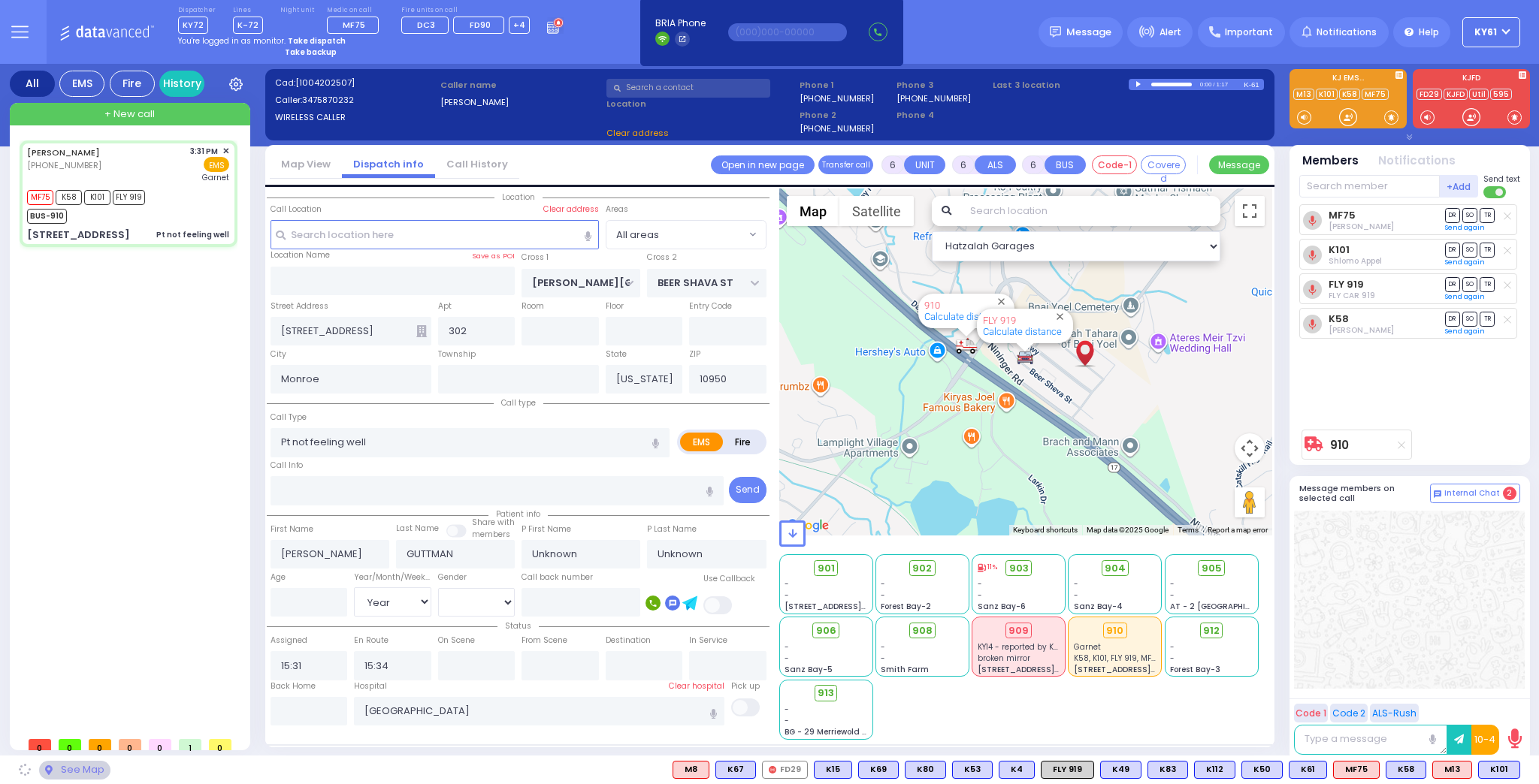
select select
radio input "true"
select select "Year"
type input "16:17"
select select "Hatzalah Garages"
